Goal: Task Accomplishment & Management: Use online tool/utility

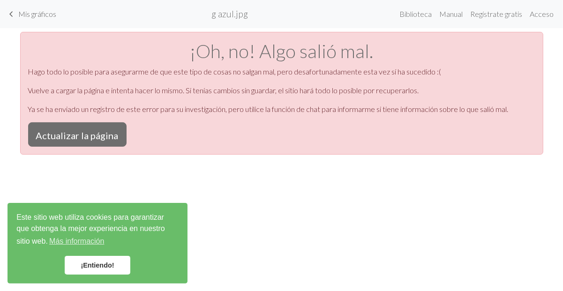
click at [91, 270] on link "¡Entiendo!" at bounding box center [98, 265] width 66 height 19
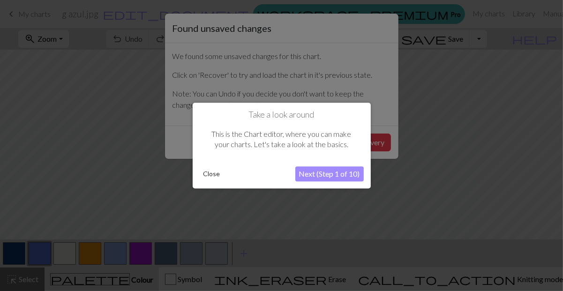
click at [328, 174] on button "Next (Step 1 of 10)" at bounding box center [330, 174] width 68 height 15
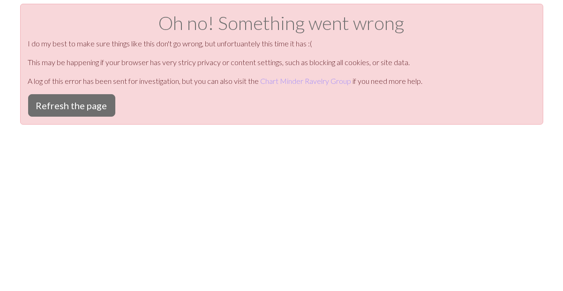
click at [371, 146] on div "Oh no! Something went wrong I do my best to make sure things like this don't go…" at bounding box center [281, 149] width 563 height 291
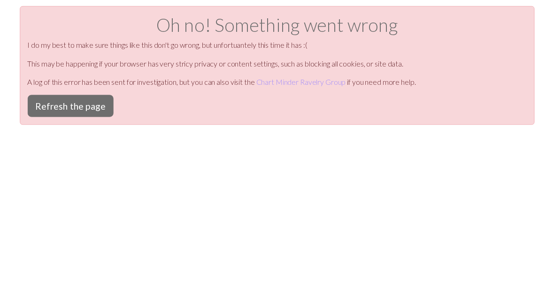
scroll to position [3, 0]
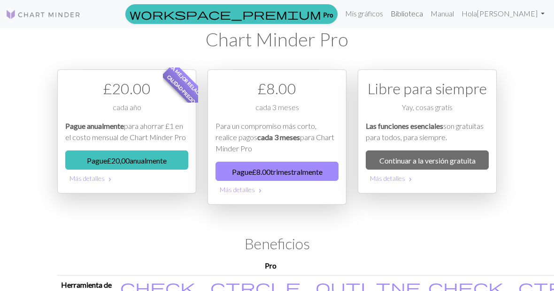
click at [423, 13] on font "Biblioteca" at bounding box center [406, 13] width 32 height 9
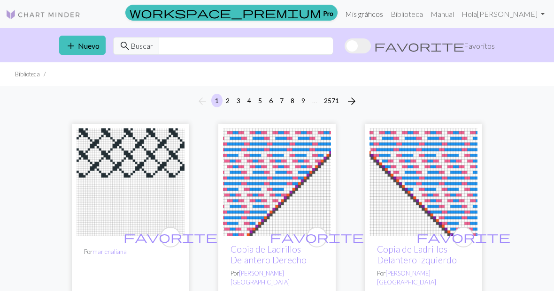
click at [383, 15] on font "Mis gráficos" at bounding box center [364, 13] width 38 height 9
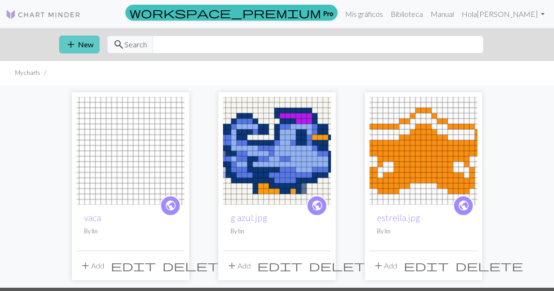
click at [59, 48] on button "add New" at bounding box center [79, 45] width 40 height 18
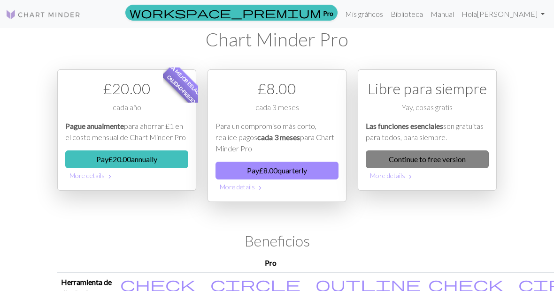
click at [419, 156] on link "Continue to free version" at bounding box center [426, 160] width 123 height 18
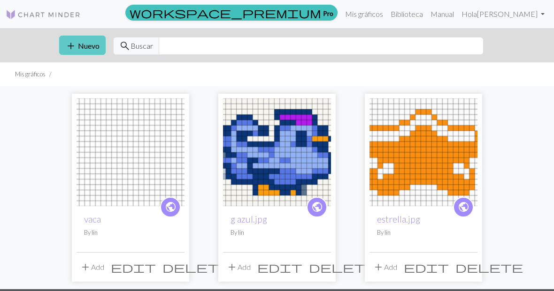
click at [59, 36] on button "add Nuevo" at bounding box center [82, 45] width 46 height 19
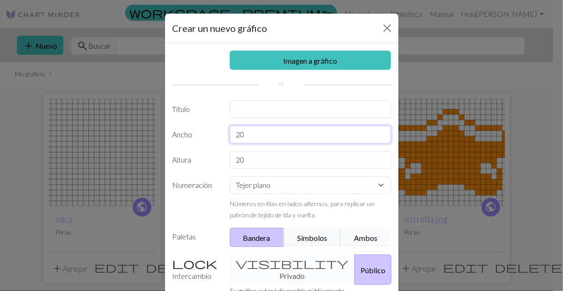
click at [290, 137] on input "20" at bounding box center [310, 135] width 161 height 18
type input "29"
click at [289, 157] on input "20" at bounding box center [310, 160] width 161 height 18
type input "29"
click at [287, 194] on select "Tejer plano Tejer en redondo Tejido de encaje Punto de cruz" at bounding box center [310, 185] width 161 height 18
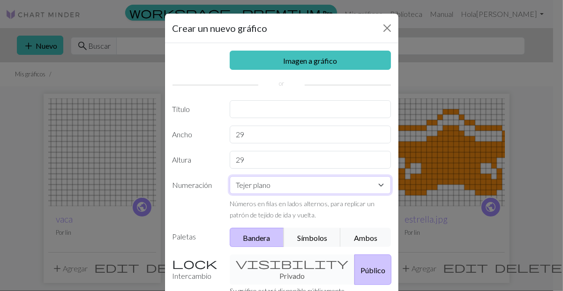
click at [287, 189] on select "Tejer plano Tejer en redondo Tejido de encaje Punto de cruz" at bounding box center [310, 185] width 161 height 18
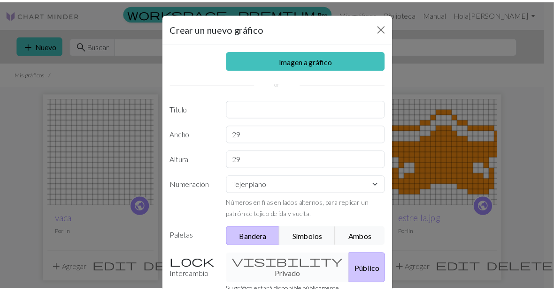
scroll to position [1, 0]
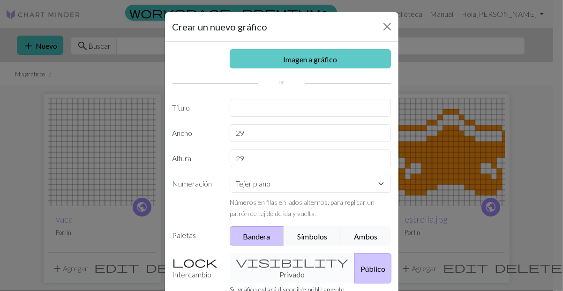
click at [357, 61] on link "Imagen a gráfico" at bounding box center [310, 58] width 161 height 19
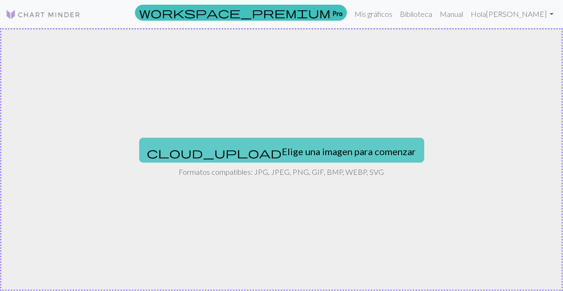
click at [322, 147] on font "Elige una imagen para comenzar" at bounding box center [349, 151] width 134 height 11
type input "C:\fakepath\estrella.jpg"
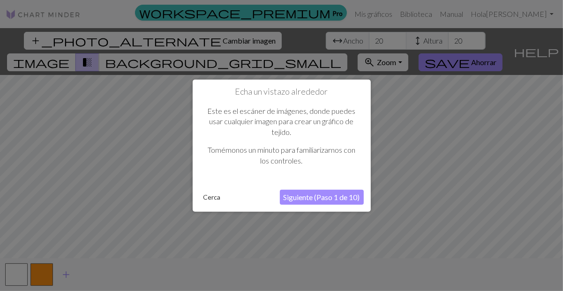
click at [212, 197] on font "Cerca" at bounding box center [212, 197] width 17 height 8
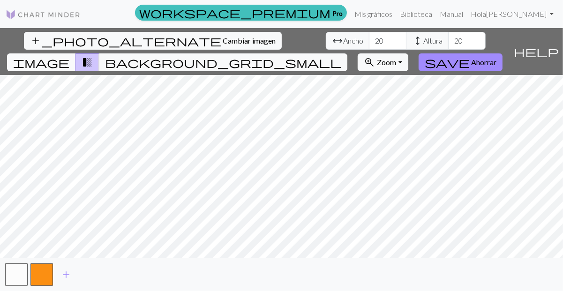
click at [69, 56] on span "image" at bounding box center [41, 62] width 56 height 13
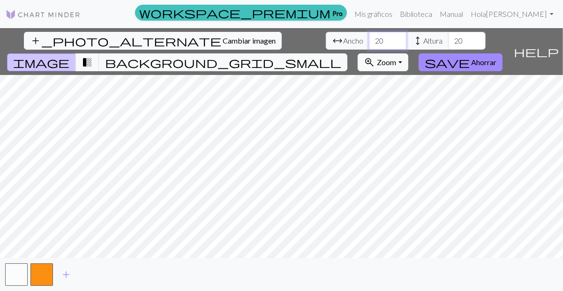
drag, startPoint x: 181, startPoint y: 34, endPoint x: 172, endPoint y: 34, distance: 8.5
click at [369, 34] on input "20" at bounding box center [388, 41] width 38 height 18
type input "29"
click at [448, 43] on input "20" at bounding box center [467, 41] width 38 height 18
type input "29"
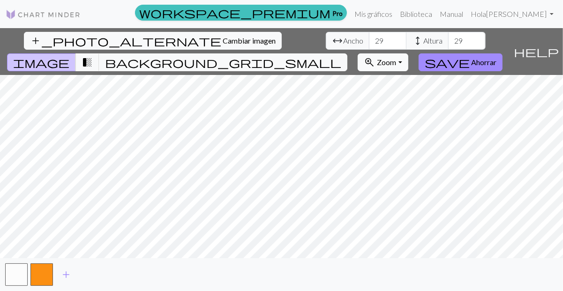
click at [408, 53] on button "zoom_in Zoom Zoom" at bounding box center [383, 62] width 50 height 18
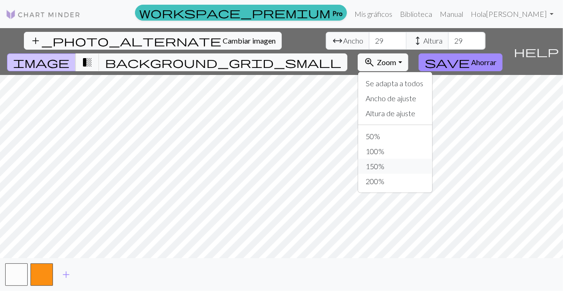
click at [432, 159] on button "150%" at bounding box center [395, 166] width 74 height 15
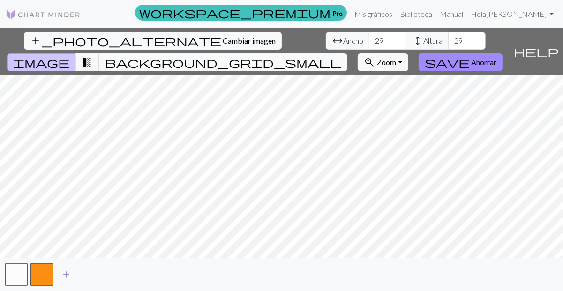
click at [67, 273] on span "add" at bounding box center [66, 274] width 11 height 13
click at [67, 273] on button "button" at bounding box center [67, 275] width 23 height 23
click at [88, 275] on span "add" at bounding box center [91, 274] width 11 height 13
click at [115, 276] on span "add" at bounding box center [116, 274] width 11 height 13
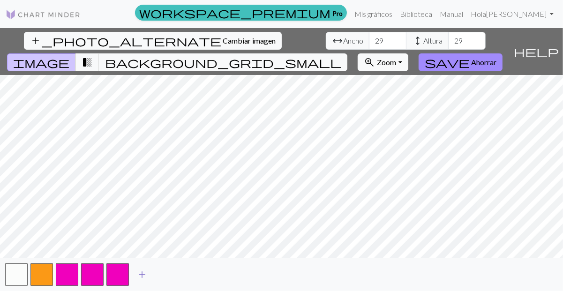
click at [139, 277] on span "add" at bounding box center [142, 274] width 11 height 13
click at [341, 56] on span "background_grid_small" at bounding box center [223, 62] width 236 height 13
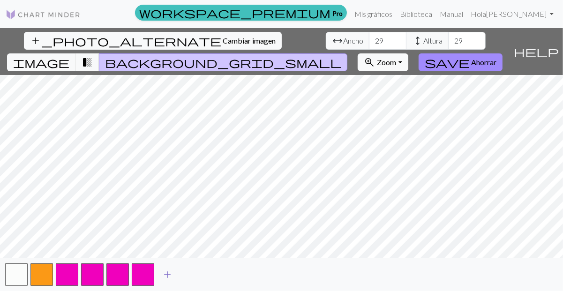
click at [166, 278] on span "add" at bounding box center [167, 274] width 11 height 13
click at [188, 278] on span "add" at bounding box center [192, 274] width 11 height 13
click at [65, 284] on button "button" at bounding box center [67, 275] width 23 height 23
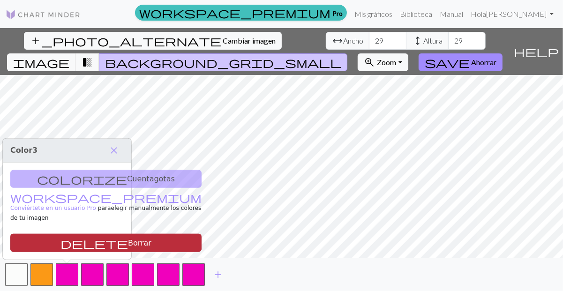
click at [128, 240] on font "Borrar" at bounding box center [139, 243] width 23 height 9
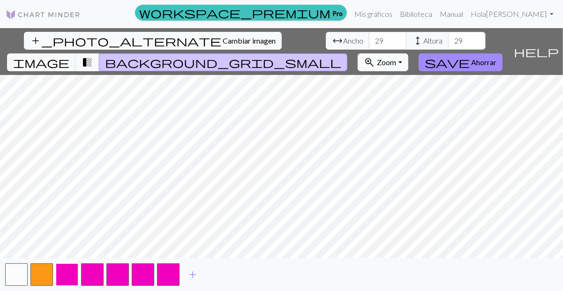
click at [76, 271] on button "button" at bounding box center [67, 275] width 23 height 23
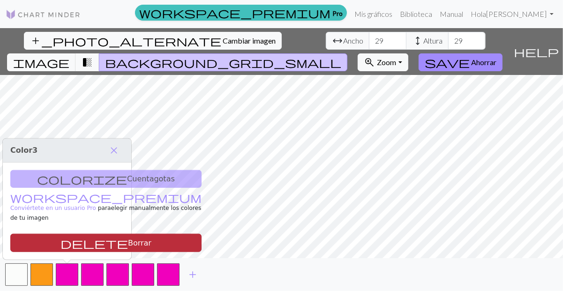
click at [128, 244] on font "Borrar" at bounding box center [139, 243] width 23 height 9
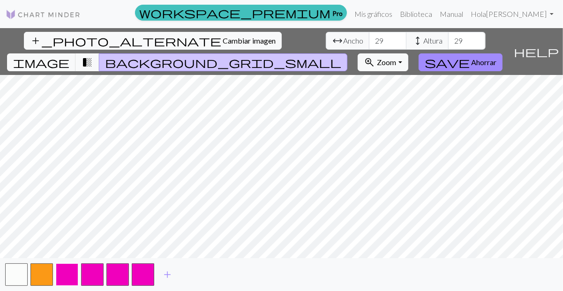
click at [76, 275] on button "button" at bounding box center [67, 275] width 23 height 23
click at [72, 275] on button "button" at bounding box center [67, 275] width 23 height 23
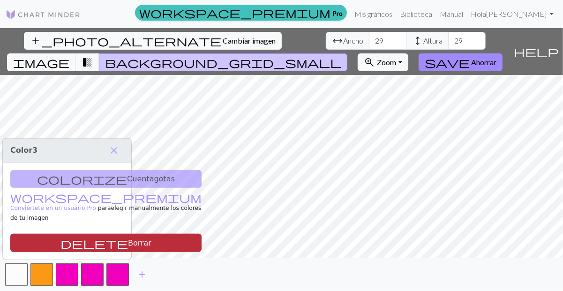
click at [128, 238] on font "Borrar" at bounding box center [139, 242] width 23 height 9
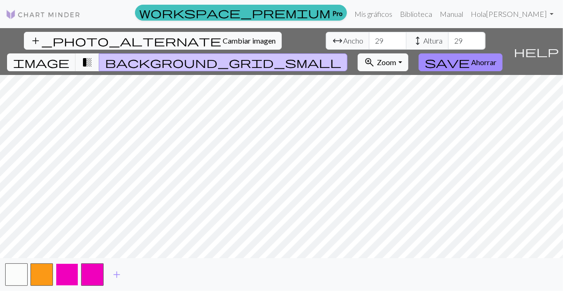
click at [69, 271] on button "button" at bounding box center [67, 275] width 23 height 23
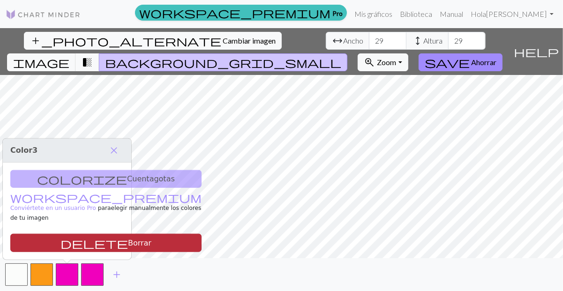
click at [69, 248] on button "delete Borrar" at bounding box center [105, 243] width 191 height 18
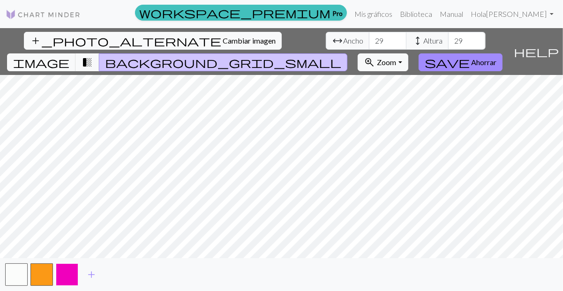
click at [68, 279] on button "button" at bounding box center [67, 275] width 23 height 23
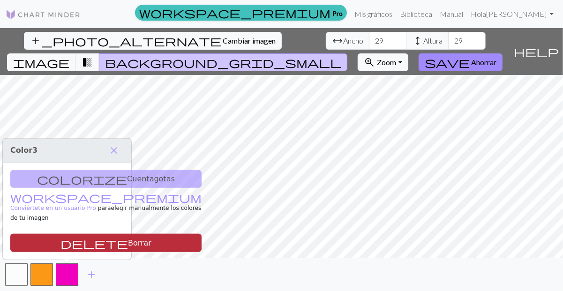
click at [128, 239] on font "Borrar" at bounding box center [139, 243] width 23 height 9
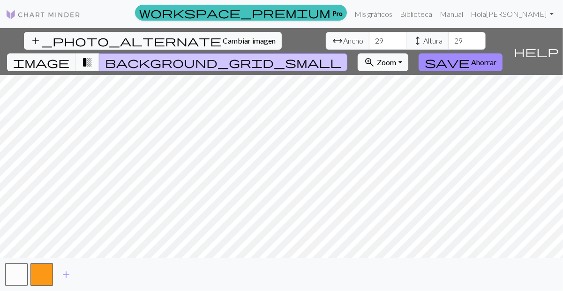
click at [93, 56] on span "transition_fade" at bounding box center [87, 62] width 11 height 13
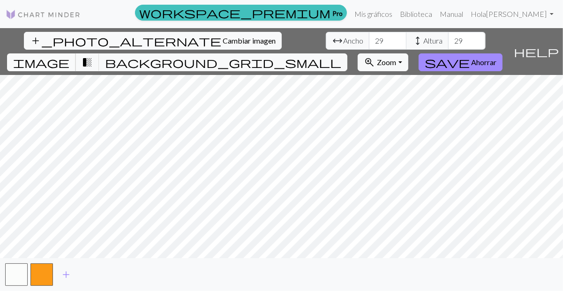
click at [69, 56] on span "image" at bounding box center [41, 62] width 56 height 13
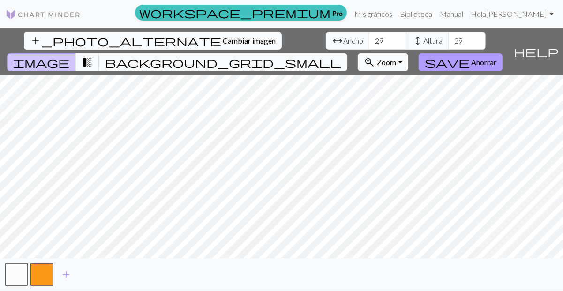
click at [503, 53] on button "save Ahorrar" at bounding box center [461, 62] width 84 height 18
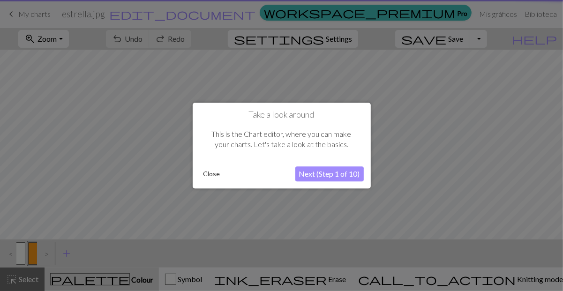
click at [205, 175] on button "Close" at bounding box center [212, 174] width 24 height 14
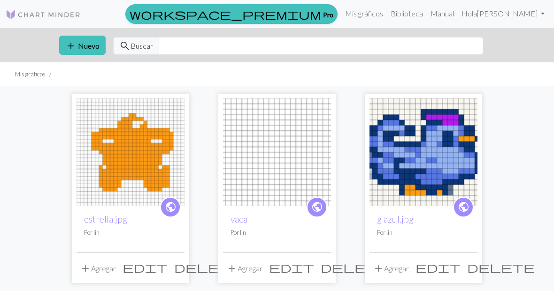
click at [174, 273] on span "delete" at bounding box center [208, 267] width 68 height 13
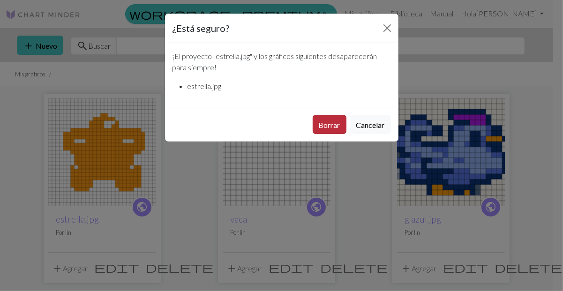
click at [327, 123] on font "Borrar" at bounding box center [330, 125] width 22 height 9
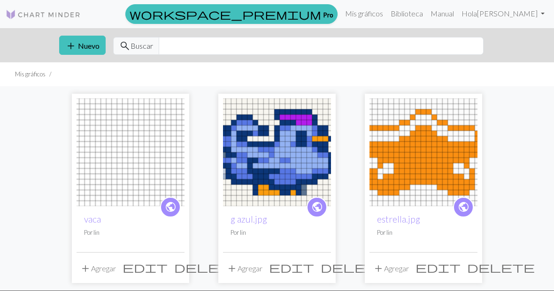
click at [174, 266] on span "delete" at bounding box center [208, 267] width 68 height 13
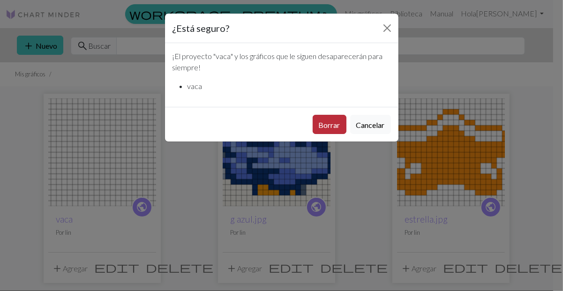
click at [320, 122] on font "Borrar" at bounding box center [330, 125] width 22 height 9
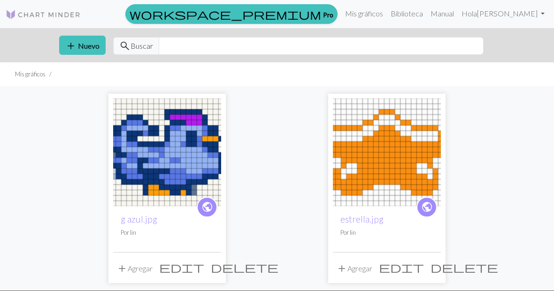
click at [207, 266] on button "delete" at bounding box center [244, 267] width 74 height 18
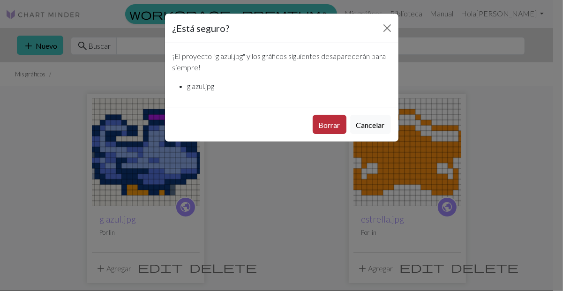
click at [334, 130] on button "Borrar" at bounding box center [330, 124] width 34 height 19
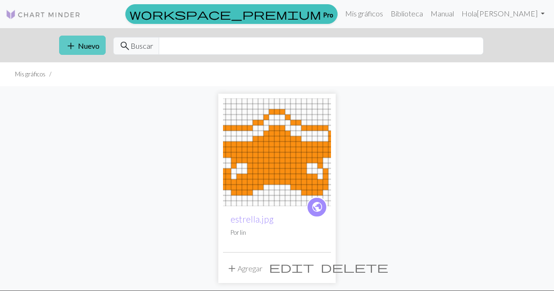
click at [59, 52] on button "add Nuevo" at bounding box center [82, 45] width 46 height 19
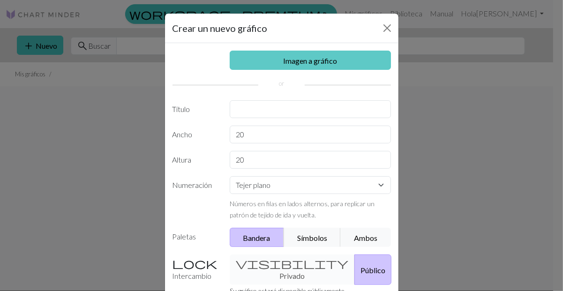
click at [251, 64] on link "Imagen a gráfico" at bounding box center [310, 60] width 161 height 19
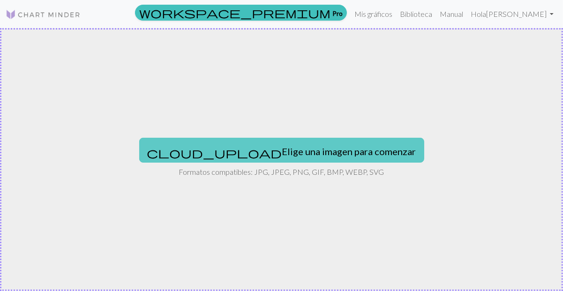
click at [282, 156] on font "Elige una imagen para comenzar" at bounding box center [349, 151] width 134 height 11
type input "C:\fakepath\vaca.jpg"
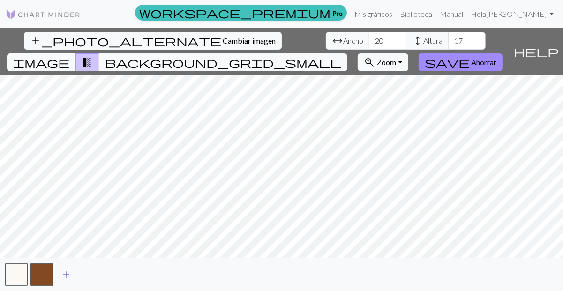
click at [66, 273] on span "add" at bounding box center [66, 274] width 11 height 13
click at [88, 274] on span "add" at bounding box center [91, 274] width 11 height 13
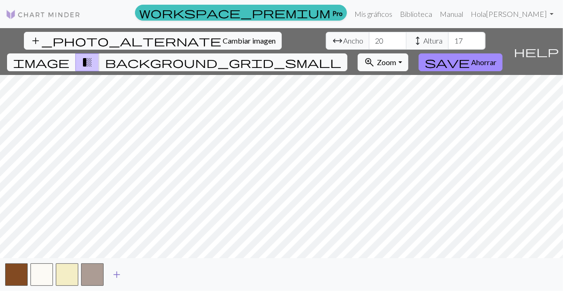
click at [112, 275] on span "add" at bounding box center [116, 274] width 11 height 13
click at [138, 277] on span "add" at bounding box center [142, 274] width 11 height 13
click at [168, 277] on span "add" at bounding box center [167, 274] width 11 height 13
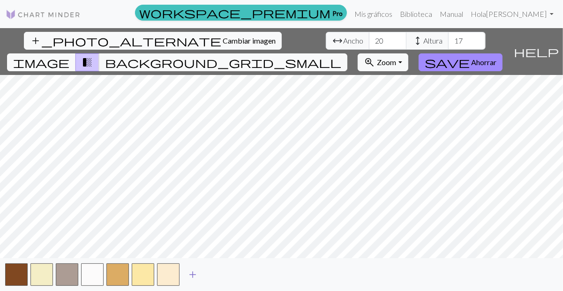
click at [195, 273] on span "add" at bounding box center [192, 274] width 11 height 13
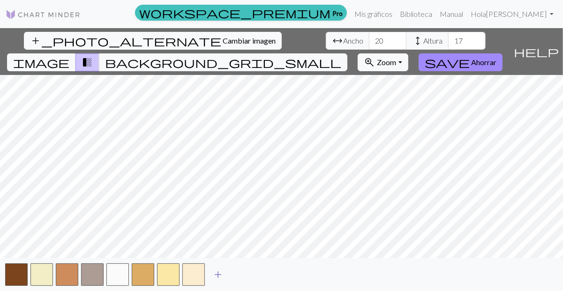
click at [220, 275] on span "add" at bounding box center [217, 274] width 11 height 13
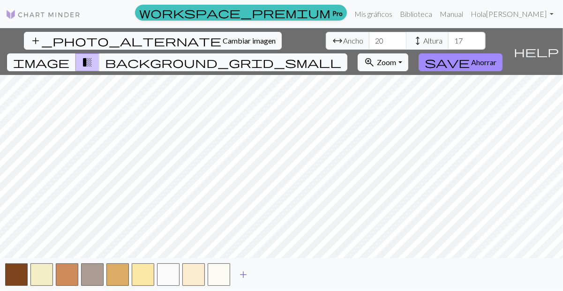
click at [237, 277] on button "add" at bounding box center [243, 275] width 23 height 18
click at [266, 275] on span "add" at bounding box center [268, 274] width 11 height 13
drag, startPoint x: 183, startPoint y: 38, endPoint x: 176, endPoint y: 40, distance: 7.1
click at [369, 40] on input "20" at bounding box center [388, 41] width 38 height 18
type input "29"
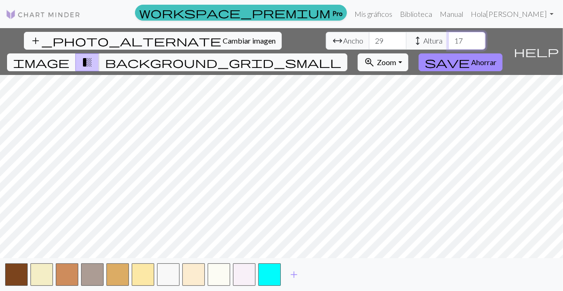
click at [448, 37] on input "17" at bounding box center [467, 41] width 38 height 18
type input "1"
type input "29"
click at [69, 56] on span "image" at bounding box center [41, 62] width 56 height 13
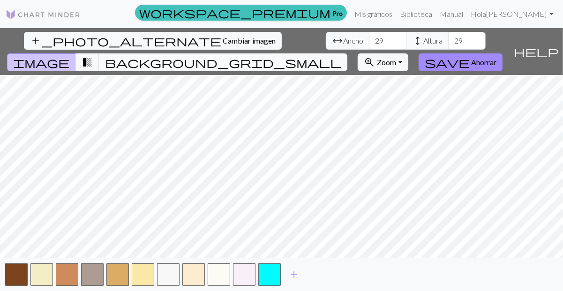
click at [348, 53] on button "background_grid_small" at bounding box center [223, 62] width 249 height 18
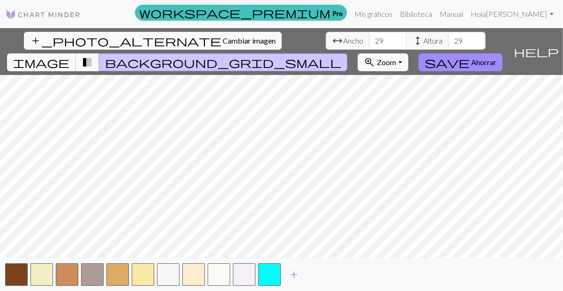
click at [76, 53] on button "image" at bounding box center [41, 62] width 69 height 18
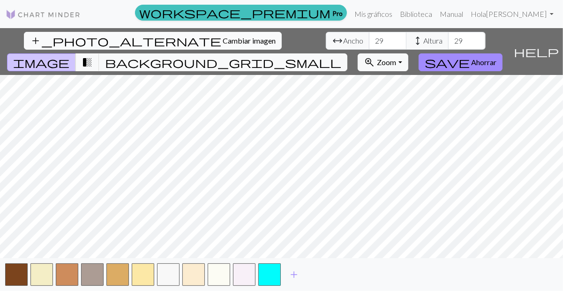
click at [223, 44] on font "Cambiar imagen" at bounding box center [249, 40] width 53 height 9
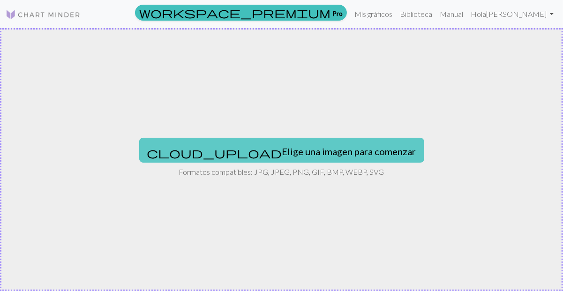
click at [294, 151] on font "Elige una imagen para comenzar" at bounding box center [349, 151] width 134 height 11
type input "C:\fakepath\nose.jpg"
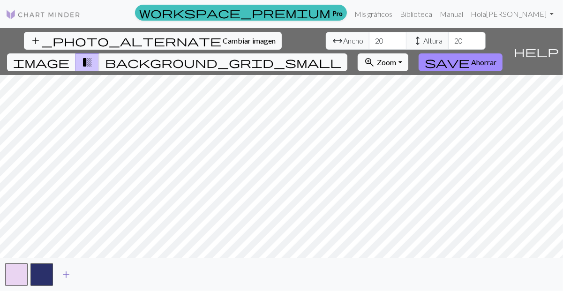
click at [63, 274] on span "add" at bounding box center [66, 274] width 11 height 13
click at [89, 272] on span "add" at bounding box center [91, 274] width 11 height 13
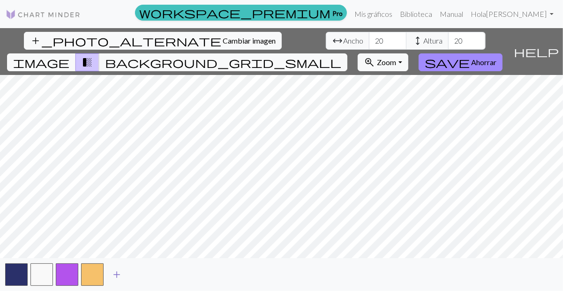
click at [116, 276] on span "add" at bounding box center [116, 274] width 11 height 13
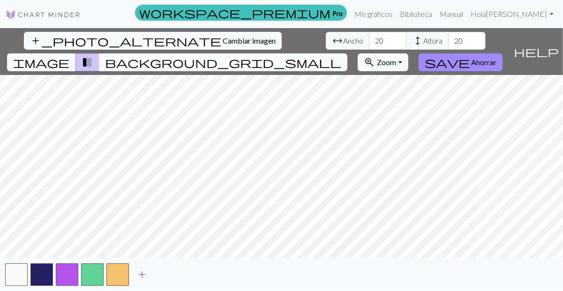
click at [141, 273] on span "add" at bounding box center [142, 274] width 11 height 13
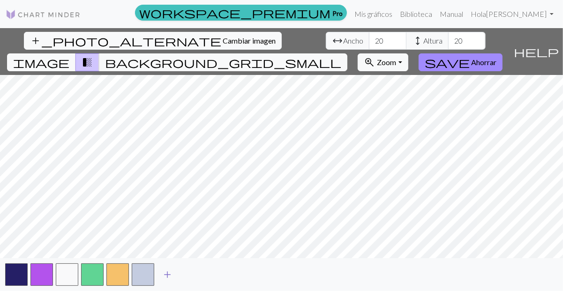
click at [166, 277] on span "add" at bounding box center [167, 274] width 11 height 13
click at [193, 273] on span "add" at bounding box center [192, 274] width 11 height 13
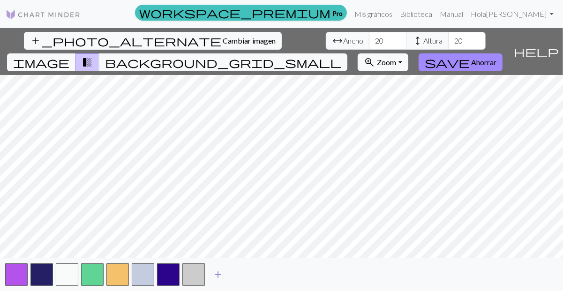
click at [211, 276] on button "add" at bounding box center [217, 275] width 23 height 18
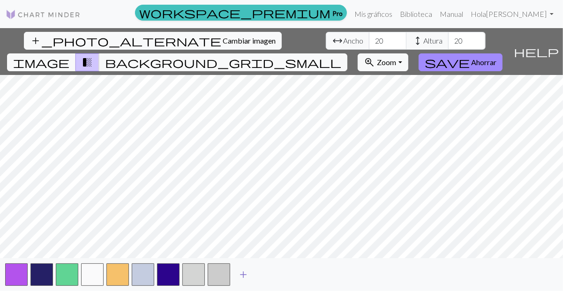
click at [235, 275] on button "add" at bounding box center [243, 275] width 23 height 18
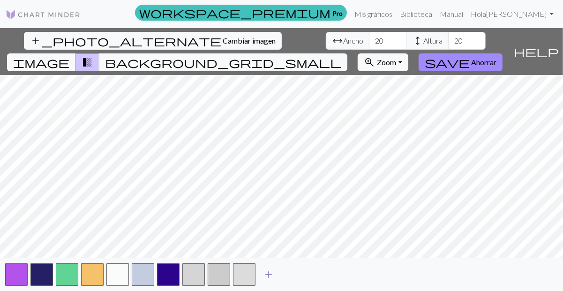
click at [264, 273] on span "add" at bounding box center [268, 274] width 11 height 13
click at [341, 56] on span "background_grid_small" at bounding box center [223, 62] width 236 height 13
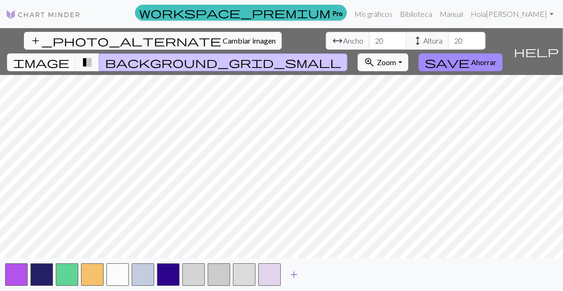
click at [292, 269] on span "add" at bounding box center [293, 274] width 11 height 13
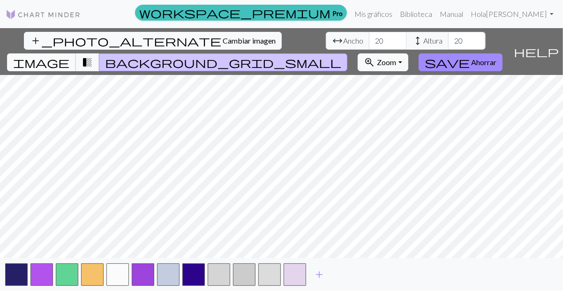
click at [69, 56] on span "image" at bounding box center [41, 62] width 56 height 13
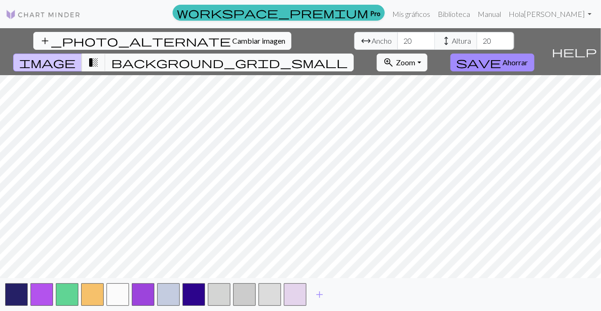
click at [232, 40] on font "Cambiar imagen" at bounding box center [258, 40] width 53 height 9
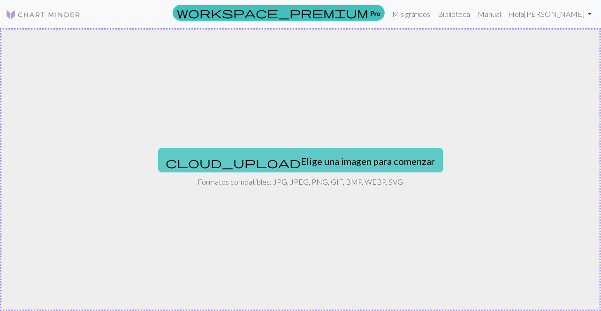
click at [307, 151] on button "cloud_upload Elige una imagen para comenzar" at bounding box center [300, 160] width 285 height 24
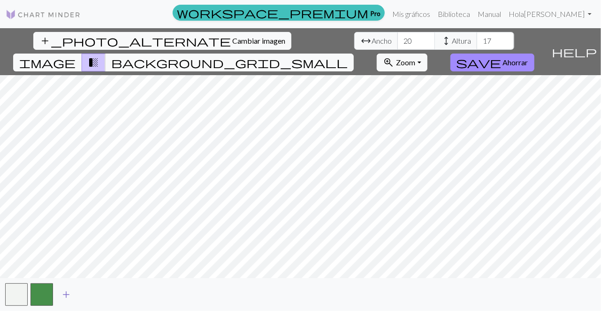
click at [62, 291] on span "add" at bounding box center [66, 294] width 11 height 13
click at [94, 291] on span "add" at bounding box center [91, 294] width 11 height 13
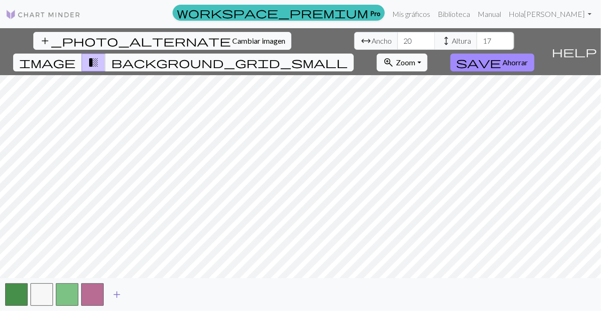
click at [128, 291] on button "add" at bounding box center [116, 294] width 23 height 18
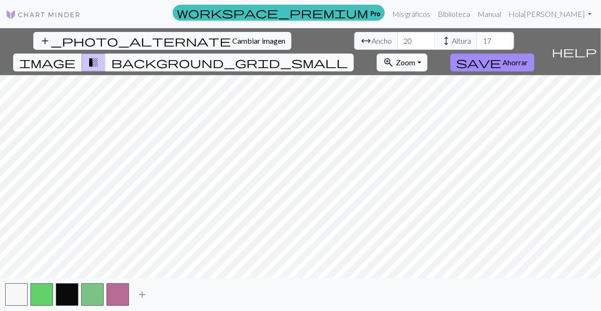
click at [141, 291] on span "add" at bounding box center [142, 294] width 11 height 13
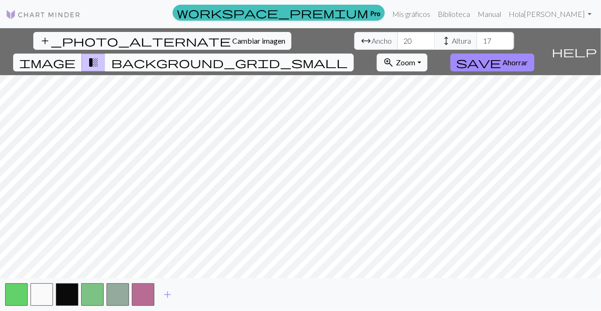
click at [348, 56] on span "background_grid_small" at bounding box center [229, 62] width 236 height 13
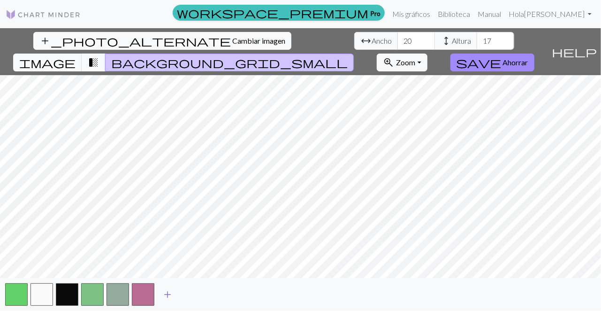
click at [166, 291] on span "add" at bounding box center [167, 294] width 11 height 13
click at [189, 291] on span "add" at bounding box center [192, 294] width 11 height 13
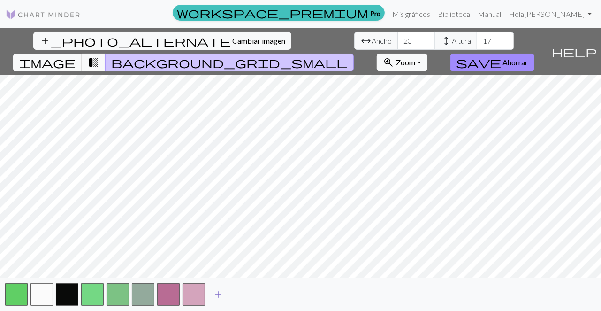
click at [217, 291] on span "add" at bounding box center [217, 294] width 11 height 13
click at [244, 291] on span "add" at bounding box center [243, 294] width 11 height 13
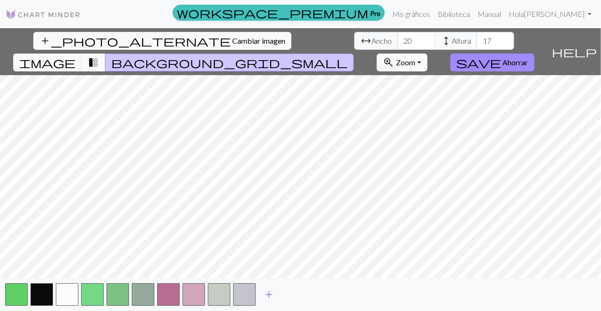
click at [266, 291] on span "add" at bounding box center [268, 294] width 11 height 13
click at [288, 291] on button "add" at bounding box center [293, 294] width 23 height 18
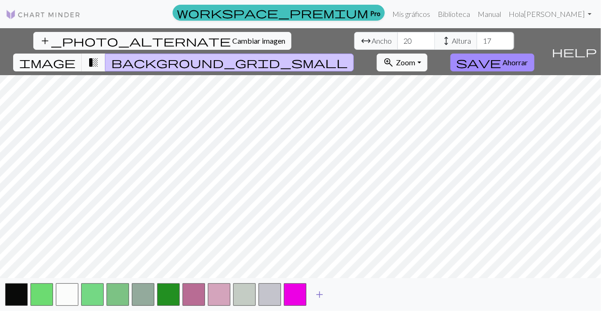
click at [325, 291] on span "add" at bounding box center [319, 294] width 11 height 13
click at [355, 290] on button "add" at bounding box center [344, 294] width 23 height 18
click at [376, 291] on button "add" at bounding box center [369, 294] width 23 height 18
click at [397, 291] on span "add" at bounding box center [395, 294] width 11 height 13
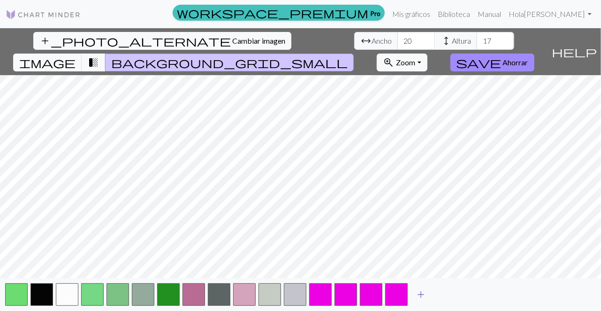
click at [421, 291] on span "add" at bounding box center [420, 294] width 11 height 13
click at [436, 291] on button "add" at bounding box center [445, 294] width 23 height 18
click at [474, 291] on span "add" at bounding box center [471, 294] width 11 height 13
click at [76, 56] on span "image" at bounding box center [47, 62] width 56 height 13
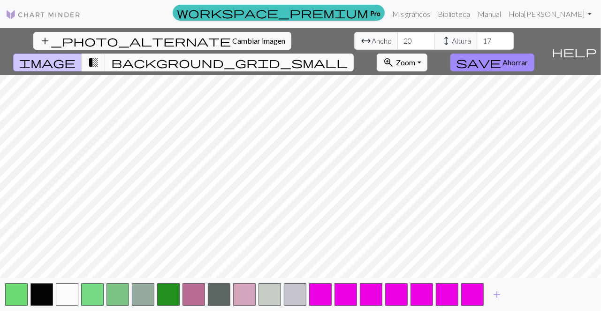
click at [348, 56] on span "background_grid_small" at bounding box center [229, 62] width 236 height 13
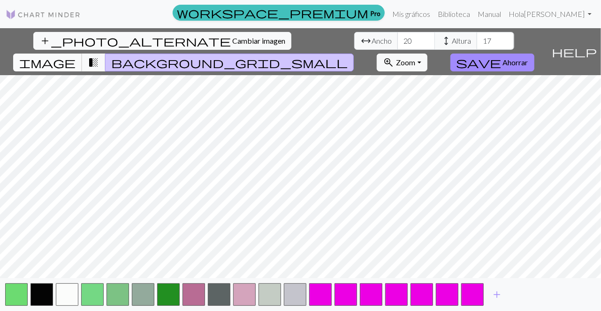
click at [76, 56] on span "image" at bounding box center [47, 62] width 56 height 13
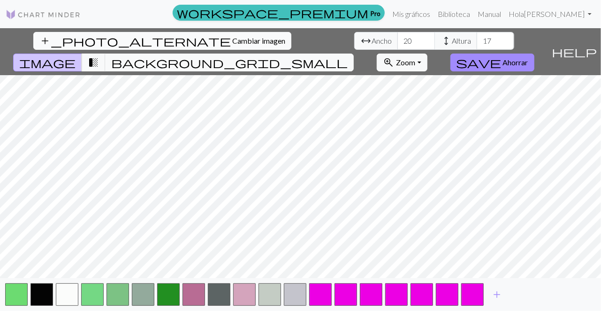
click at [38, 32] on button "add_photo_alternate Cambiar imagen" at bounding box center [162, 41] width 258 height 18
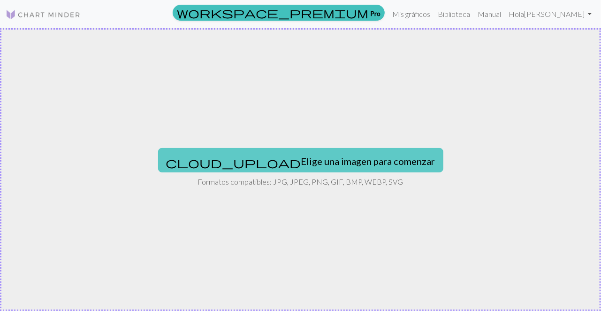
click at [301, 164] on font "Elige una imagen para comenzar" at bounding box center [368, 160] width 134 height 11
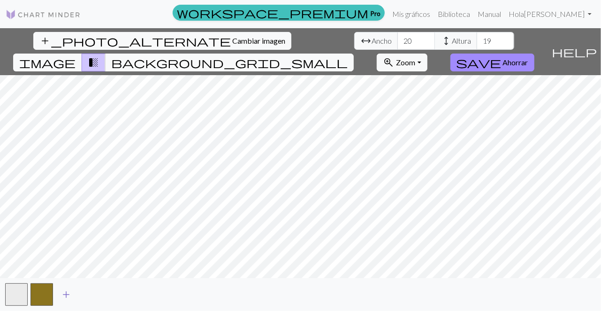
click at [55, 291] on button "add" at bounding box center [65, 294] width 23 height 18
click at [348, 56] on span "background_grid_small" at bounding box center [229, 62] width 236 height 13
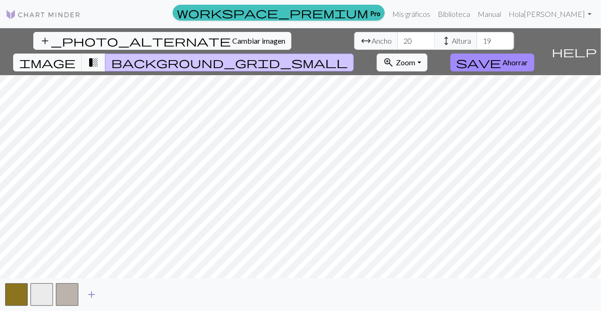
click at [91, 291] on span "add" at bounding box center [91, 294] width 11 height 13
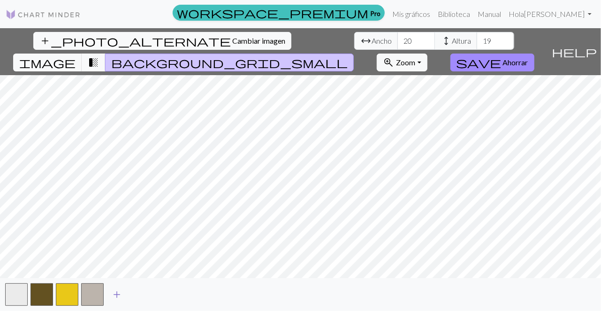
click at [121, 291] on span "add" at bounding box center [116, 294] width 11 height 13
click at [143, 291] on span "add" at bounding box center [142, 294] width 11 height 13
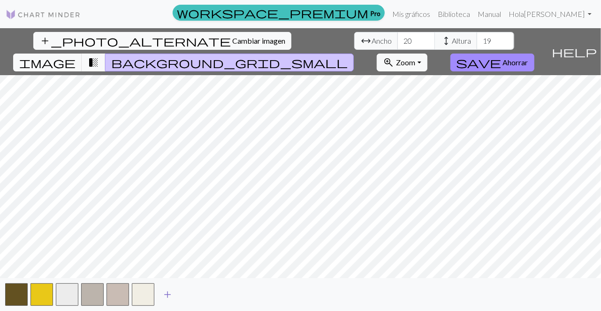
click at [168, 291] on span "add" at bounding box center [167, 294] width 11 height 13
click at [197, 291] on span "add" at bounding box center [192, 294] width 11 height 13
click at [221, 291] on span "add" at bounding box center [217, 294] width 11 height 13
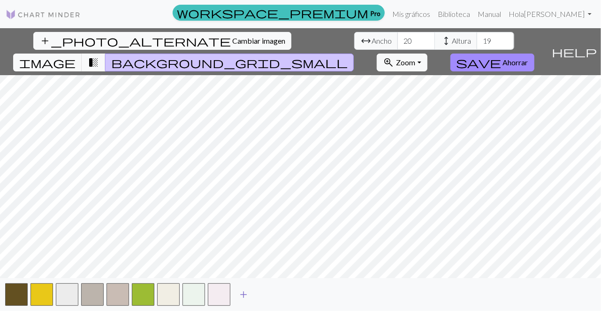
click at [244, 291] on span "add" at bounding box center [243, 294] width 11 height 13
click at [286, 291] on div "add" at bounding box center [300, 294] width 601 height 33
click at [263, 291] on span "add" at bounding box center [268, 294] width 11 height 13
click at [303, 291] on button "add" at bounding box center [293, 294] width 23 height 18
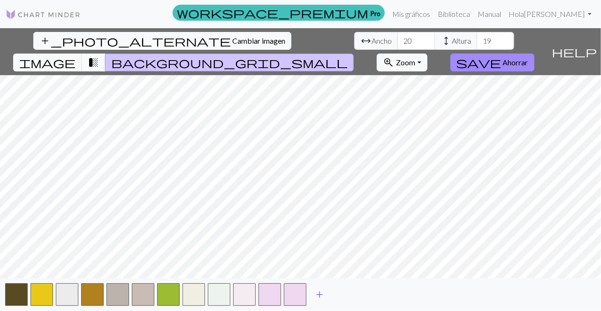
click at [326, 291] on button "add" at bounding box center [319, 294] width 23 height 18
click at [348, 291] on span "add" at bounding box center [344, 294] width 11 height 13
click at [366, 291] on span "add" at bounding box center [369, 294] width 11 height 13
click at [398, 291] on span "add" at bounding box center [395, 294] width 11 height 13
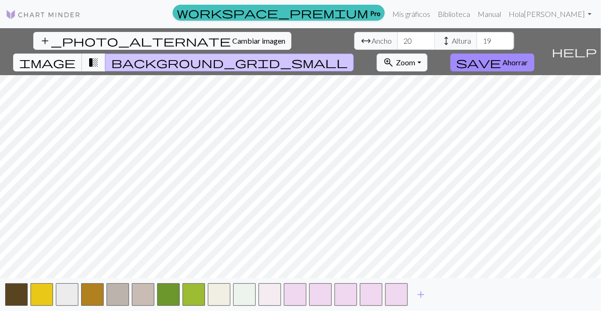
click at [76, 56] on span "image" at bounding box center [47, 62] width 56 height 13
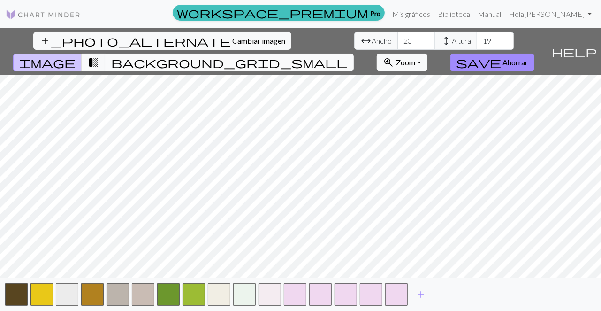
click at [354, 53] on button "background_grid_small" at bounding box center [229, 62] width 249 height 18
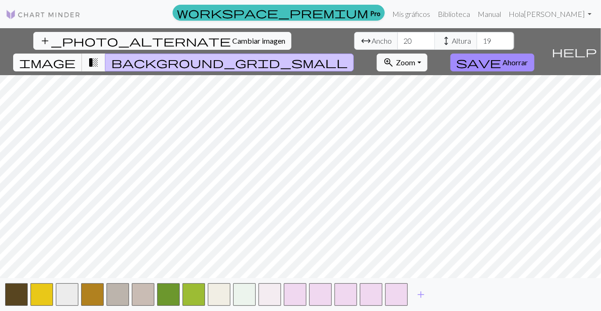
click at [76, 56] on span "image" at bounding box center [47, 62] width 56 height 13
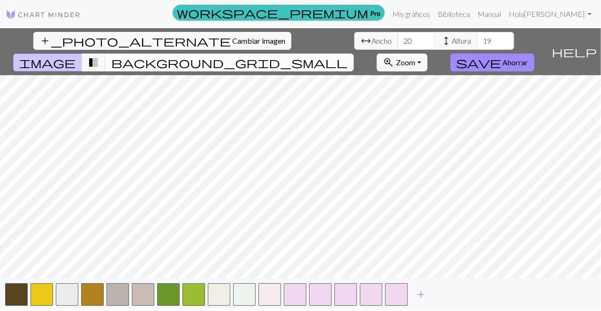
click at [354, 53] on button "background_grid_small" at bounding box center [229, 62] width 249 height 18
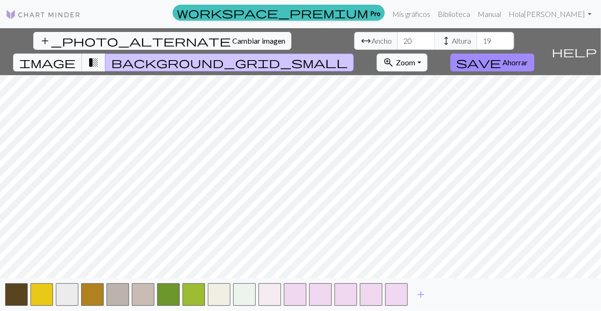
click at [76, 56] on span "image" at bounding box center [47, 62] width 56 height 13
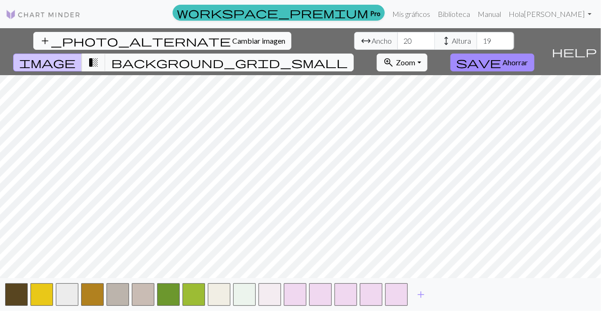
click at [64, 48] on button "add_photo_alternate Cambiar imagen" at bounding box center [162, 41] width 258 height 18
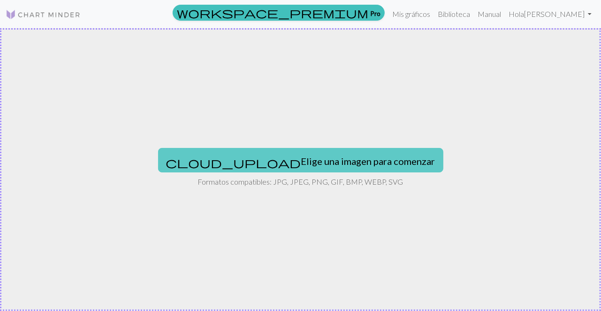
click at [318, 152] on button "cloud_upload Elige una imagen para comenzar" at bounding box center [300, 160] width 285 height 24
type input "C:\fakepath\gato n.jpg"
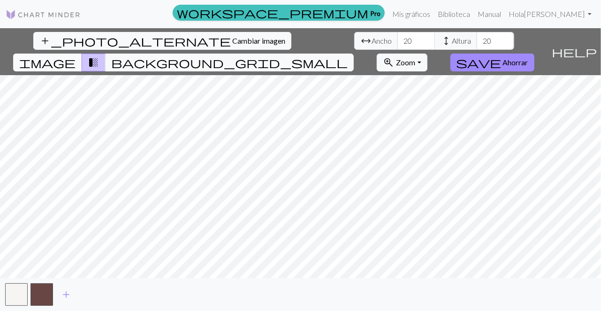
click at [76, 56] on span "image" at bounding box center [47, 62] width 56 height 13
click at [427, 53] on button "zoom_in Zoom Zoom" at bounding box center [402, 62] width 50 height 18
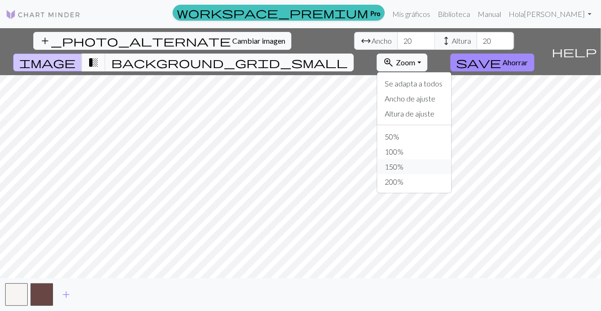
click at [451, 159] on button "150%" at bounding box center [414, 166] width 74 height 15
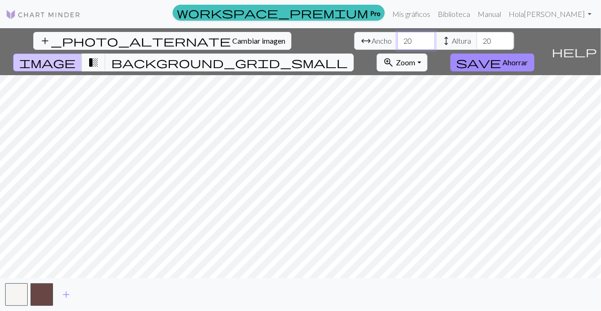
drag, startPoint x: 196, startPoint y: 39, endPoint x: 186, endPoint y: 40, distance: 9.9
click at [397, 40] on input "20" at bounding box center [416, 41] width 38 height 18
type input "29"
click at [477, 38] on input "20" at bounding box center [496, 41] width 38 height 18
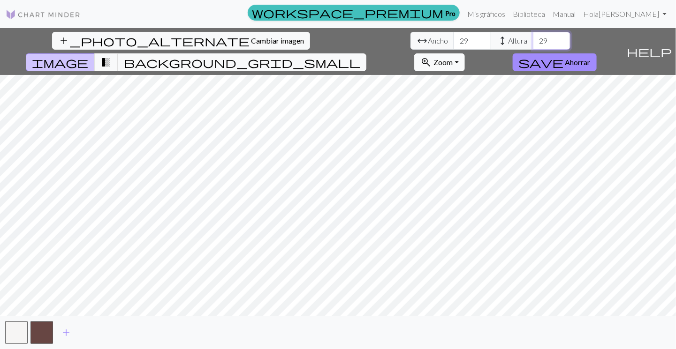
type input "29"
click at [188, 51] on div "add_photo_alternate Cambiar imagen arrow_range Ancho 29 height Altura 29 image …" at bounding box center [338, 188] width 676 height 321
click at [464, 53] on button "zoom_in Zoom Zoom" at bounding box center [439, 62] width 50 height 18
click at [489, 144] on button "100%" at bounding box center [452, 151] width 74 height 15
click at [251, 36] on font "Cambiar imagen" at bounding box center [277, 40] width 53 height 9
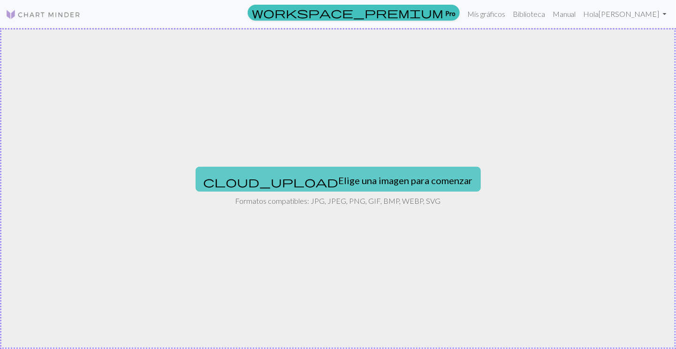
click at [374, 175] on font "Elige una imagen para comenzar" at bounding box center [406, 180] width 134 height 11
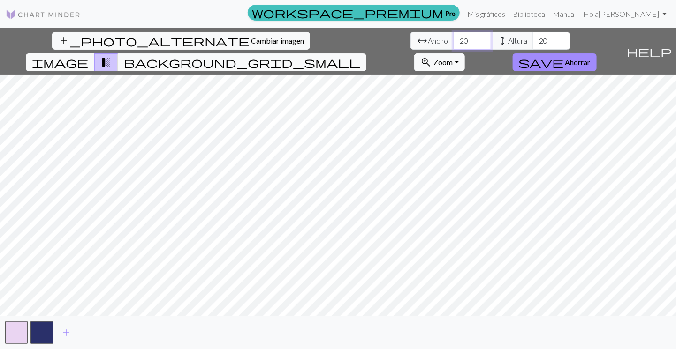
click at [454, 38] on input "20" at bounding box center [473, 41] width 38 height 18
type input "29"
click at [533, 46] on input "20" at bounding box center [552, 41] width 38 height 18
type input "29"
click at [88, 56] on span "image" at bounding box center [60, 62] width 56 height 13
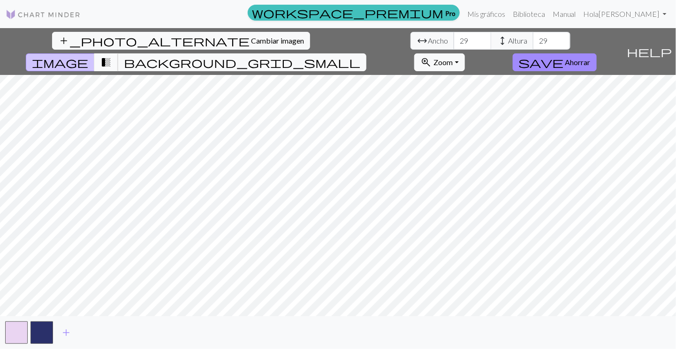
click at [112, 56] on span "transition_fade" at bounding box center [105, 62] width 11 height 13
click at [88, 56] on span "image" at bounding box center [60, 62] width 56 height 13
click at [52, 46] on button "add_photo_alternate Cambiar imagen" at bounding box center [181, 41] width 258 height 18
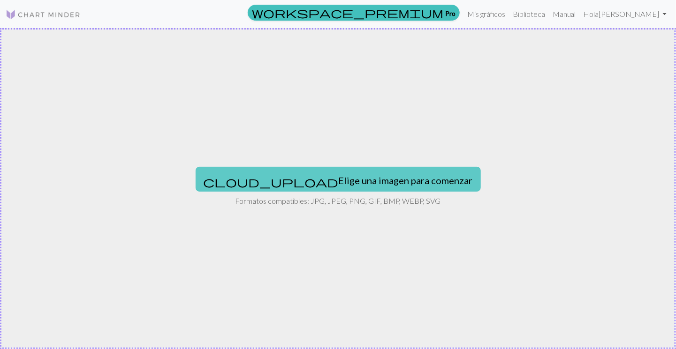
click at [349, 178] on font "Elige una imagen para comenzar" at bounding box center [406, 180] width 134 height 11
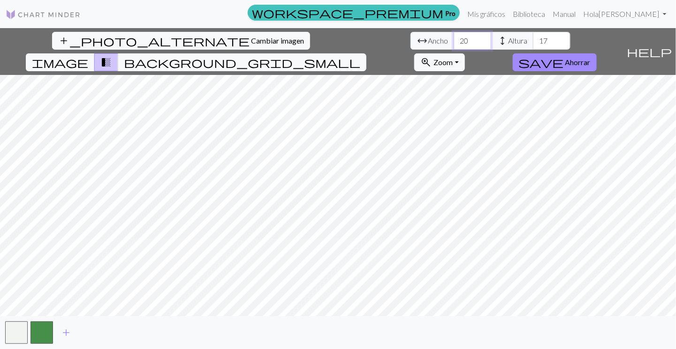
click at [454, 44] on input "20" at bounding box center [473, 41] width 38 height 18
type input "29"
click at [533, 41] on input "17" at bounding box center [552, 41] width 38 height 18
type input "1"
type input "29"
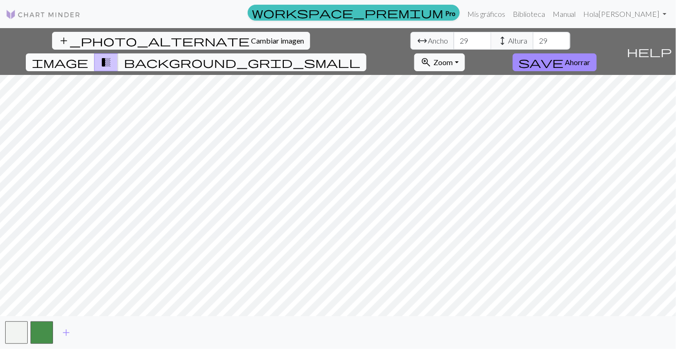
click at [88, 56] on span "image" at bounding box center [60, 62] width 56 height 13
click at [52, 35] on button "add_photo_alternate Cambiar imagen" at bounding box center [181, 41] width 258 height 18
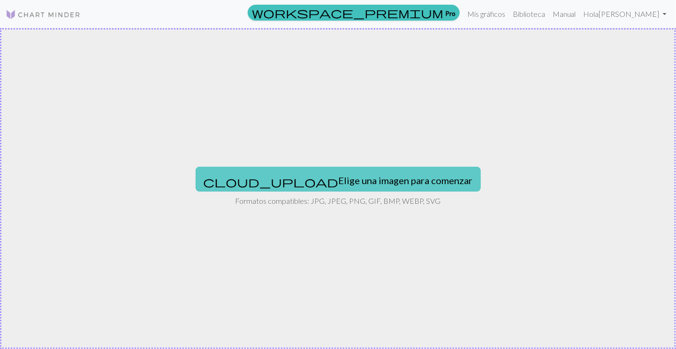
click at [349, 172] on button "cloud_upload Elige una imagen para comenzar" at bounding box center [338, 179] width 285 height 24
type input "C:\fakepath\girasol.jpg"
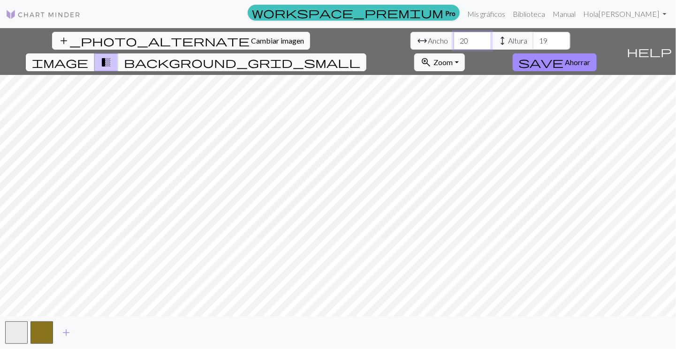
click at [454, 40] on input "20" at bounding box center [473, 41] width 38 height 18
type input "29"
click at [533, 43] on input "19" at bounding box center [552, 41] width 38 height 18
type input "29"
click at [88, 56] on span "image" at bounding box center [60, 62] width 56 height 13
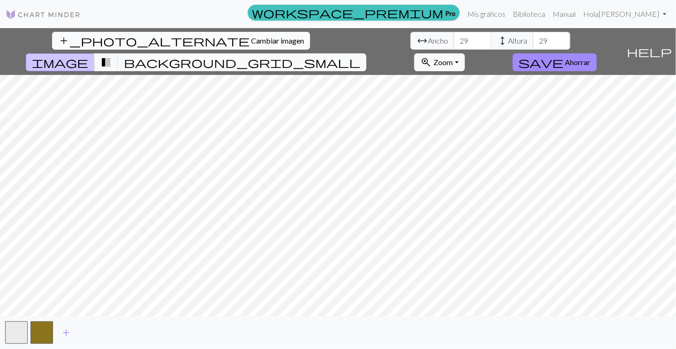
click at [251, 39] on font "Cambiar imagen" at bounding box center [277, 40] width 53 height 9
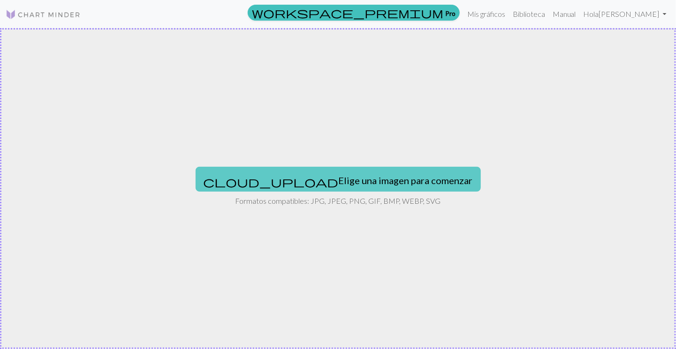
click at [318, 188] on button "cloud_upload Elige una imagen para comenzar" at bounding box center [338, 179] width 285 height 24
type input "C:\fakepath\g maron.jpg"
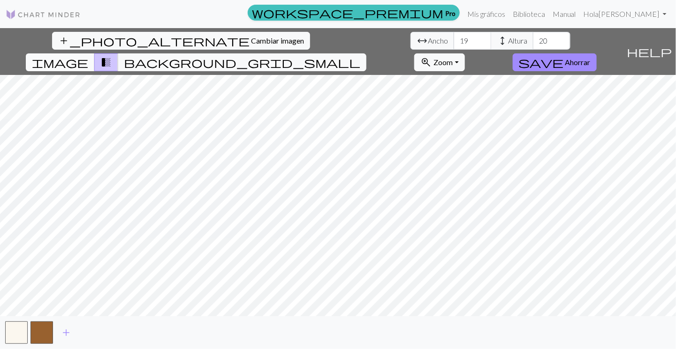
click at [88, 56] on span "image" at bounding box center [60, 62] width 56 height 13
drag, startPoint x: 222, startPoint y: 39, endPoint x: 197, endPoint y: 38, distance: 25.4
click at [454, 38] on input "21" at bounding box center [473, 41] width 38 height 18
click at [454, 37] on input "22" at bounding box center [473, 41] width 38 height 18
click at [454, 37] on input "23" at bounding box center [473, 41] width 38 height 18
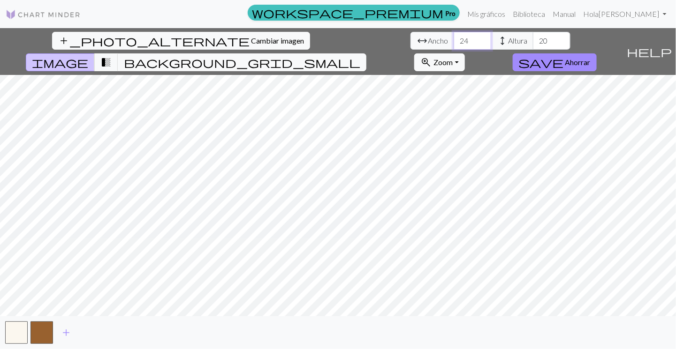
click at [454, 37] on input "24" at bounding box center [473, 41] width 38 height 18
click at [454, 37] on input "25" at bounding box center [473, 41] width 38 height 18
click at [454, 37] on input "26" at bounding box center [473, 41] width 38 height 18
click at [454, 37] on input "27" at bounding box center [473, 41] width 38 height 18
click at [454, 37] on input "28" at bounding box center [473, 41] width 38 height 18
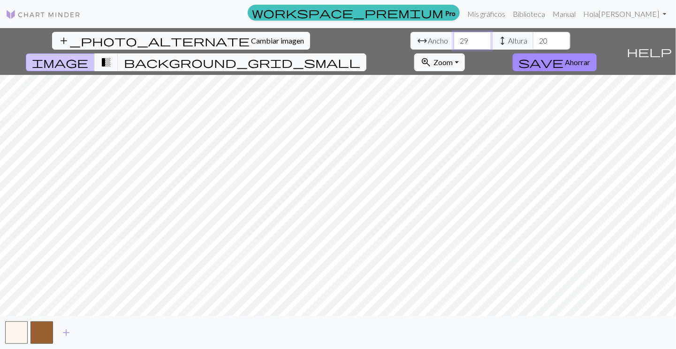
type input "29"
click at [454, 37] on input "29" at bounding box center [473, 41] width 38 height 18
click at [533, 35] on input "26" at bounding box center [552, 41] width 38 height 18
click at [533, 35] on input "27" at bounding box center [552, 41] width 38 height 18
click at [533, 35] on input "28" at bounding box center [552, 41] width 38 height 18
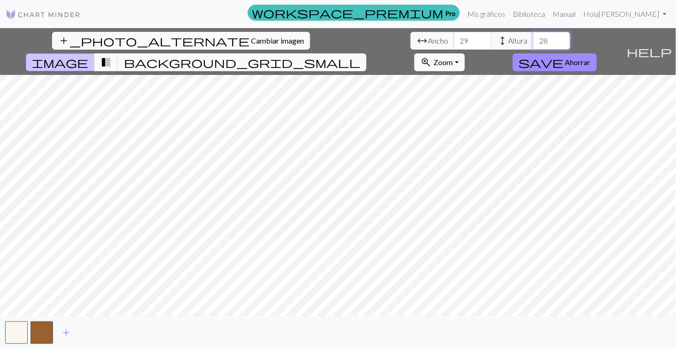
type input "29"
click at [533, 35] on input "29" at bounding box center [552, 41] width 38 height 18
click at [80, 48] on button "add_photo_alternate Cambiar imagen" at bounding box center [181, 41] width 258 height 18
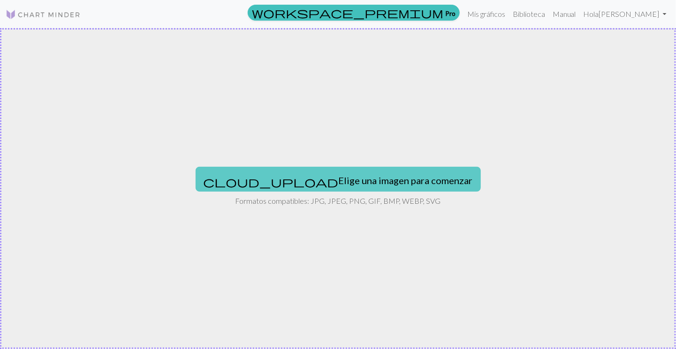
click at [341, 176] on font "Elige una imagen para comenzar" at bounding box center [406, 180] width 134 height 11
type input "C:\fakepath\g azul.jpg"
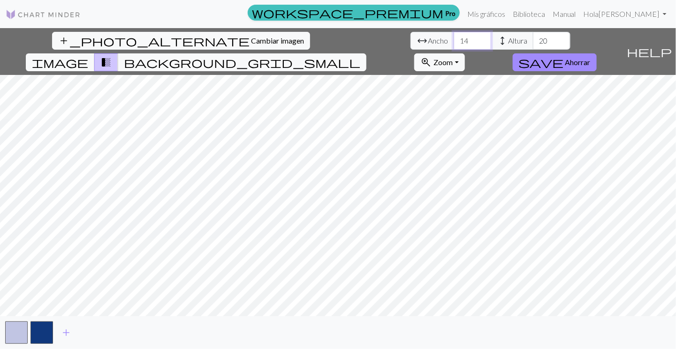
drag, startPoint x: 222, startPoint y: 36, endPoint x: 188, endPoint y: 51, distance: 38.0
type input "13"
click at [454, 50] on input "13" at bounding box center [473, 41] width 38 height 18
drag, startPoint x: 212, startPoint y: 44, endPoint x: 195, endPoint y: 45, distance: 17.9
click at [410, 45] on div "arrow_range Ancho 13 height Altura 20" at bounding box center [490, 41] width 160 height 18
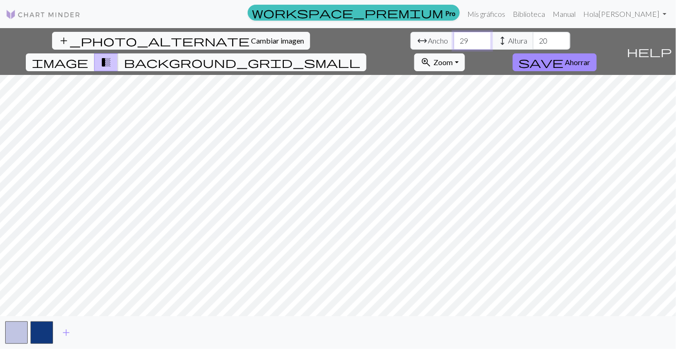
type input "29"
click at [410, 48] on div "arrow_range Ancho 29 height Altura 20" at bounding box center [490, 41] width 160 height 18
type input "29"
click at [88, 56] on span "image" at bounding box center [60, 62] width 56 height 13
